Goal: Information Seeking & Learning: Learn about a topic

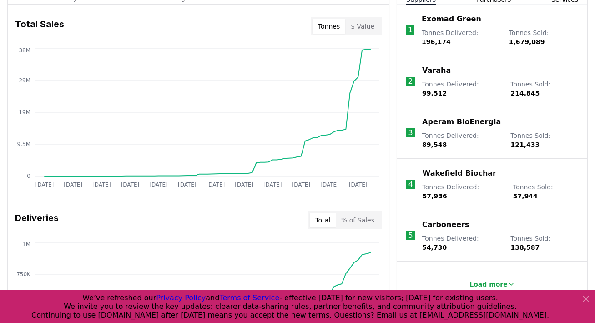
scroll to position [375, 0]
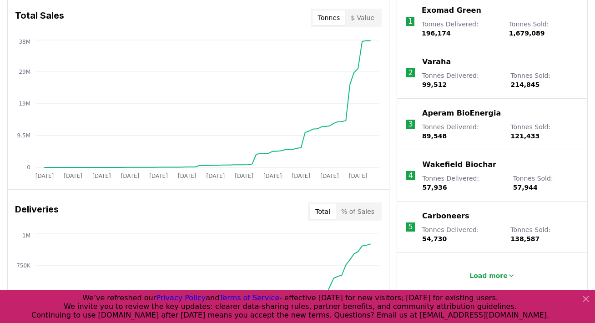
click at [490, 271] on p "Load more" at bounding box center [489, 275] width 38 height 9
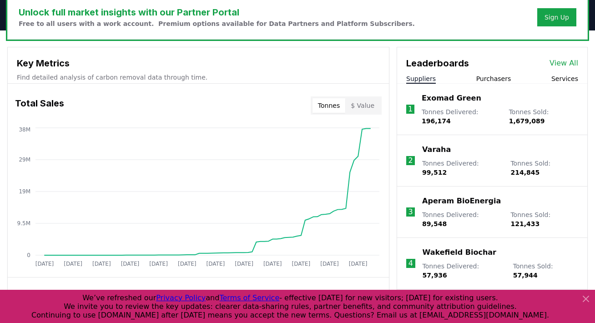
scroll to position [284, 0]
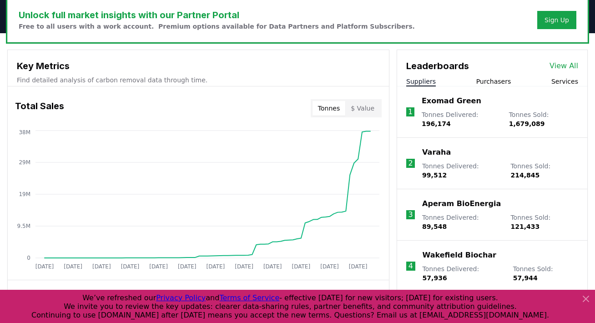
click at [570, 71] on link "View All" at bounding box center [564, 66] width 29 height 11
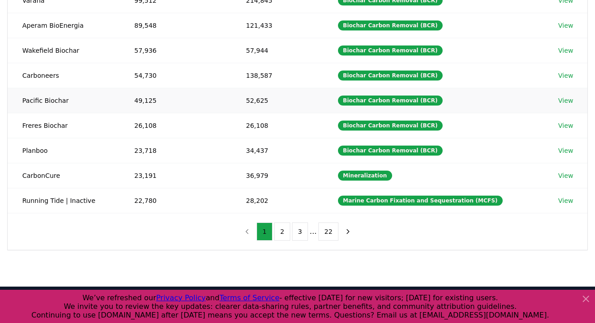
scroll to position [189, 0]
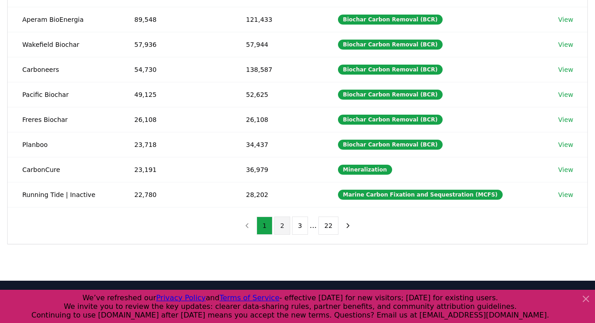
click at [283, 223] on button "2" at bounding box center [282, 226] width 16 height 18
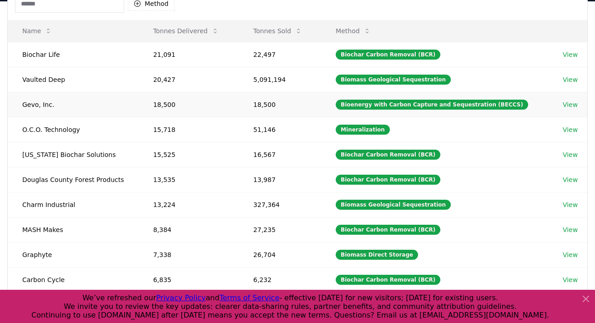
scroll to position [217, 0]
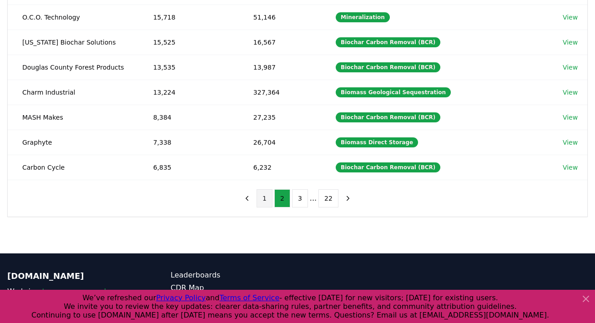
click at [269, 193] on button "1" at bounding box center [265, 198] width 16 height 18
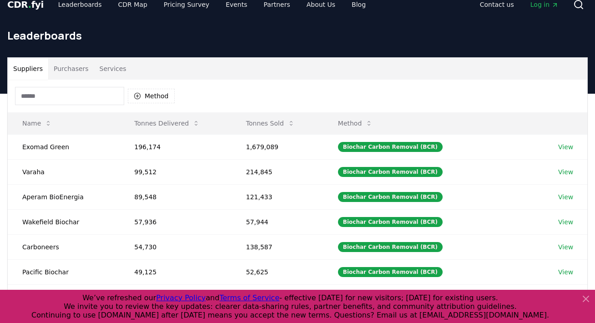
scroll to position [7, 0]
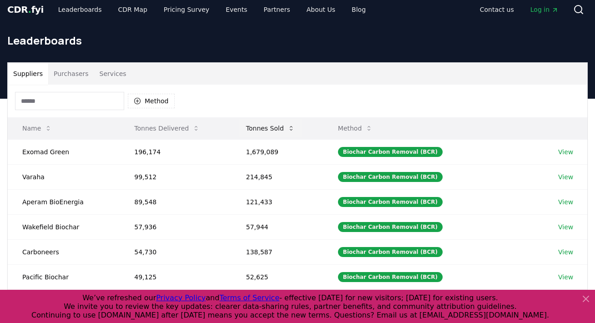
click at [278, 133] on button "Tonnes Sold" at bounding box center [270, 128] width 63 height 18
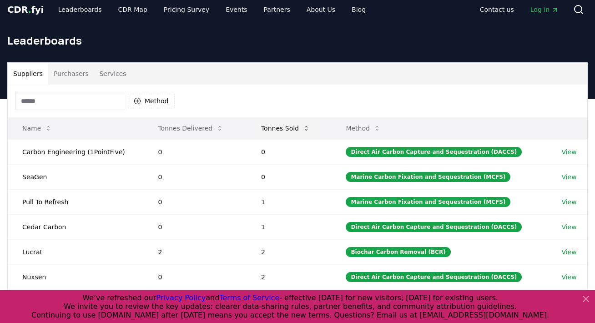
click at [278, 133] on button "Tonnes Sold" at bounding box center [285, 128] width 63 height 18
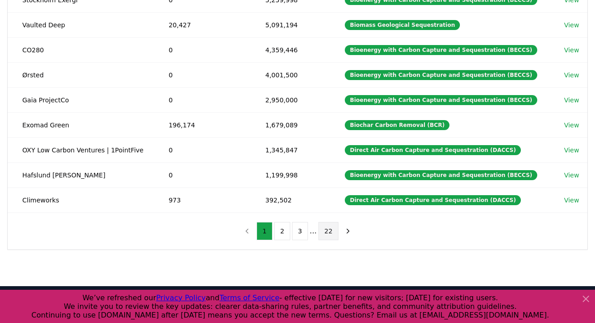
scroll to position [187, 0]
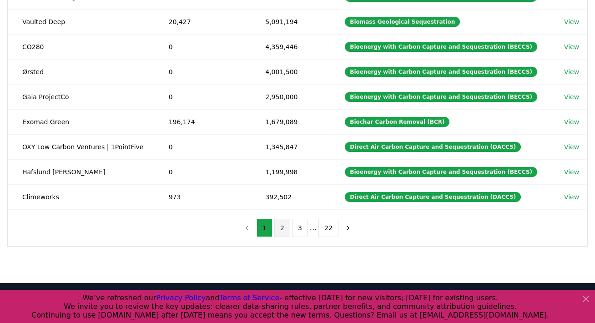
click at [288, 230] on button "2" at bounding box center [282, 228] width 16 height 18
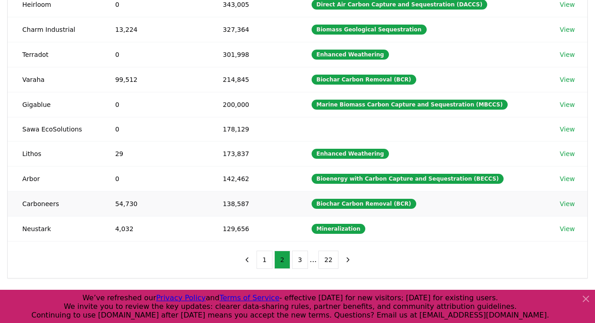
scroll to position [159, 0]
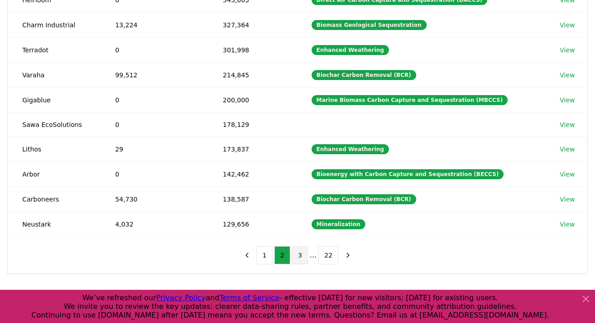
click at [299, 253] on button "3" at bounding box center [300, 255] width 16 height 18
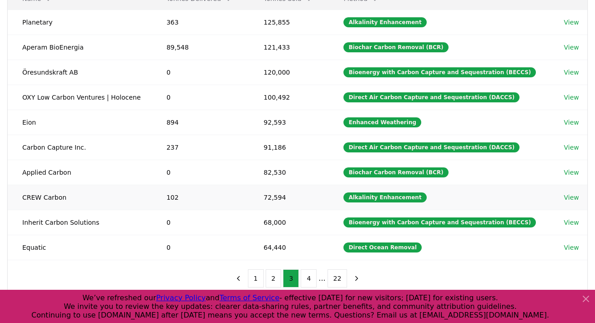
scroll to position [152, 0]
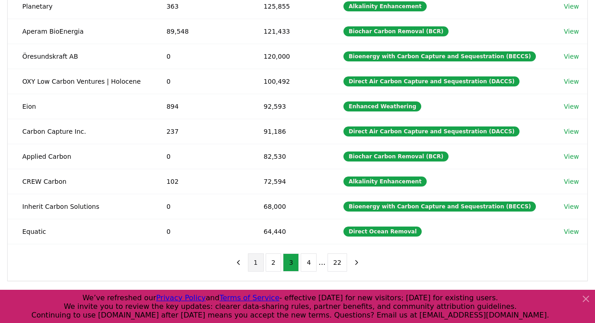
click at [259, 260] on button "1" at bounding box center [256, 262] width 16 height 18
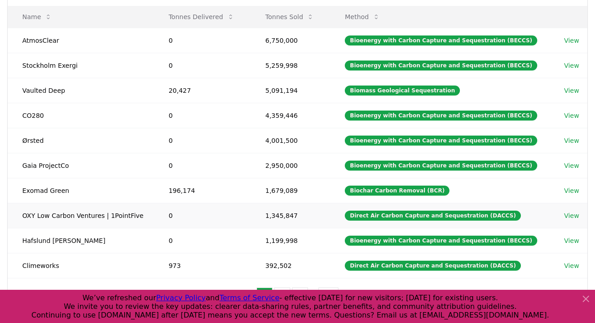
scroll to position [131, 0]
